Goal: Find contact information: Find contact information

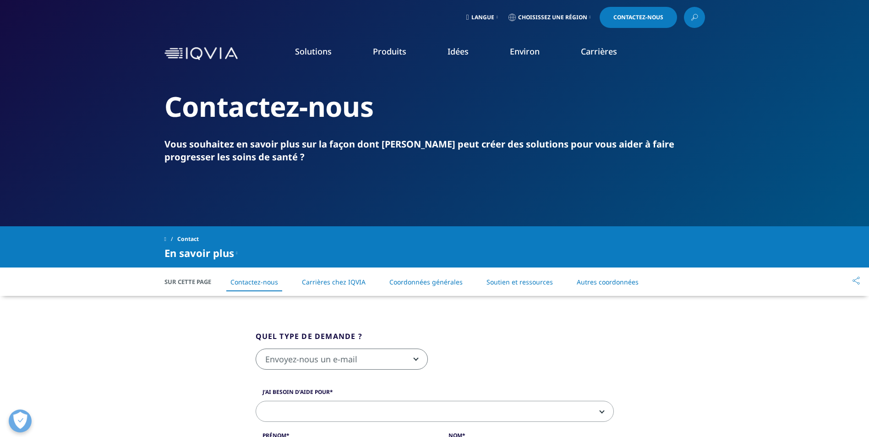
click at [181, 51] on img at bounding box center [201, 53] width 73 height 13
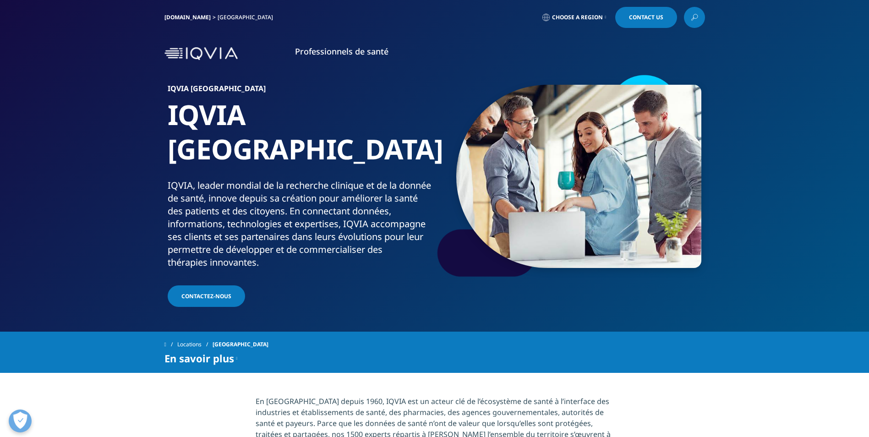
click at [204, 292] on span "Contactez-nous" at bounding box center [206, 296] width 50 height 8
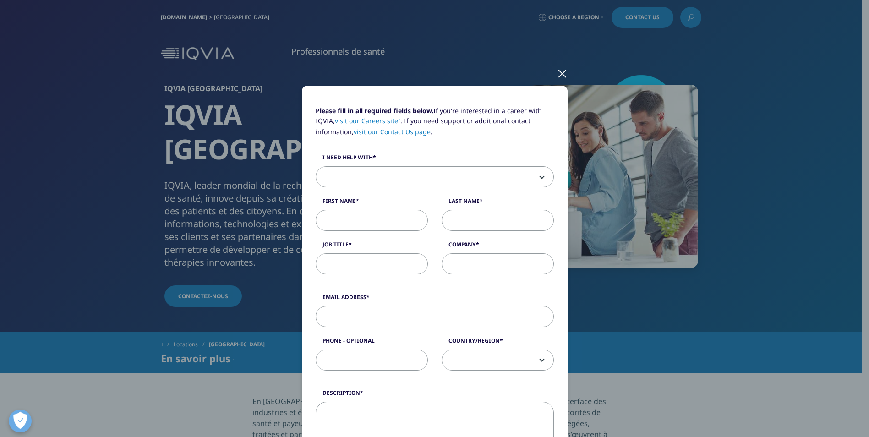
click at [560, 72] on div at bounding box center [562, 72] width 11 height 25
